Goal: Check status: Check status

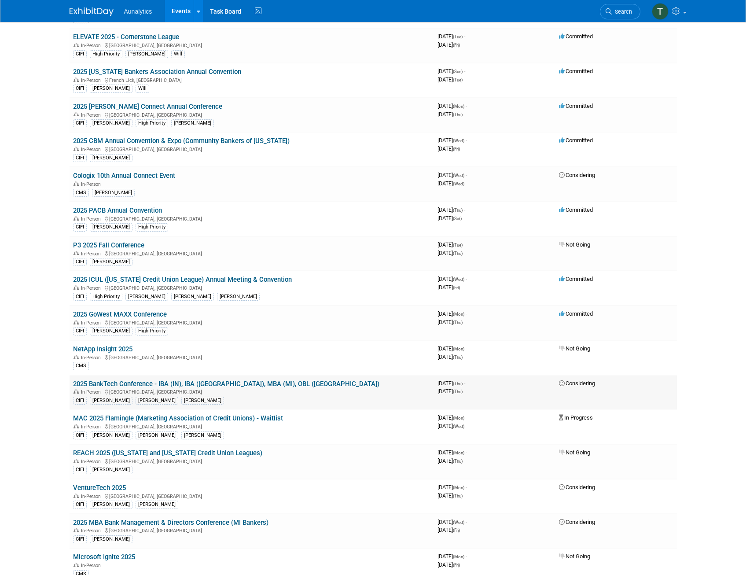
scroll to position [132, 0]
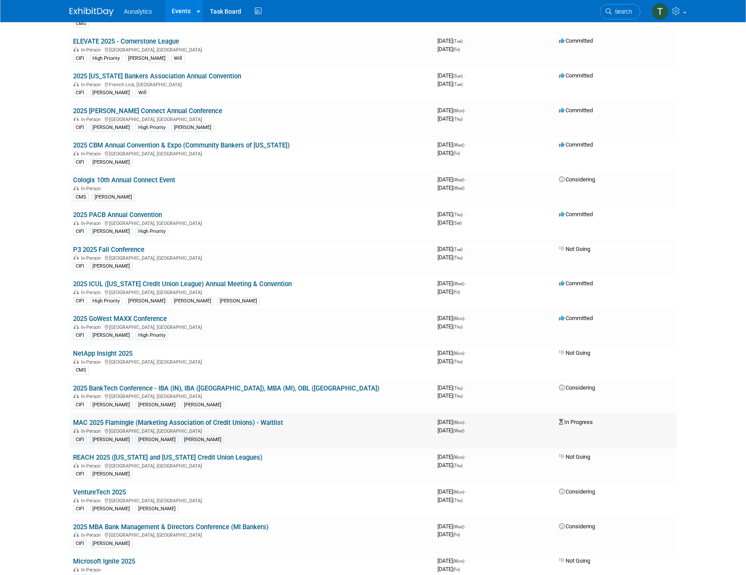
click at [164, 422] on link "MAC 2025 Flamingle (Marketing Association of Credit Unions) - Waitlist" at bounding box center [178, 422] width 210 height 8
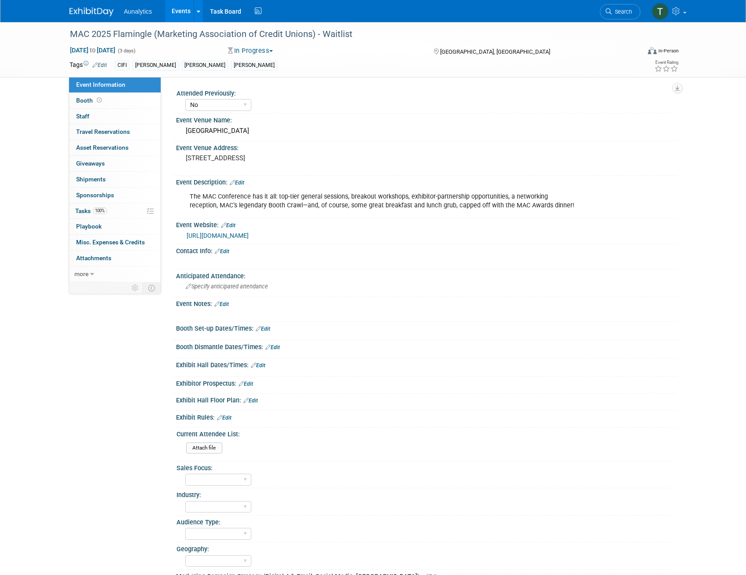
select select "No"
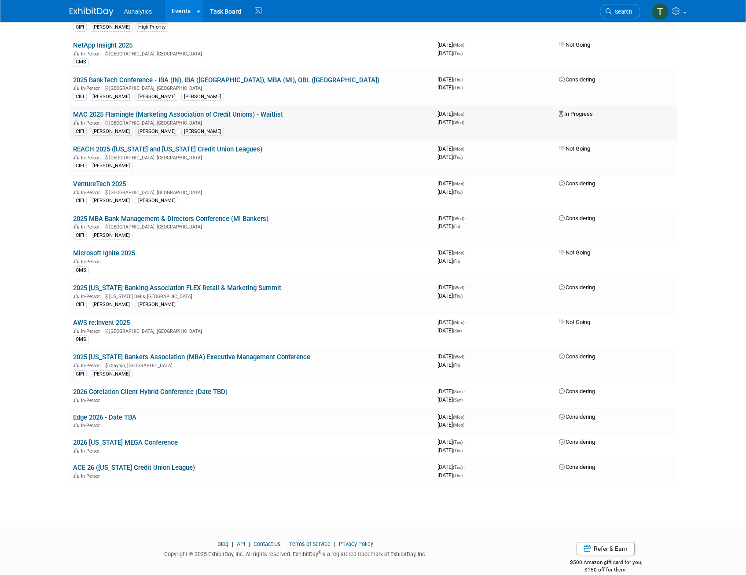
scroll to position [454, 0]
